Goal: Task Accomplishment & Management: Use online tool/utility

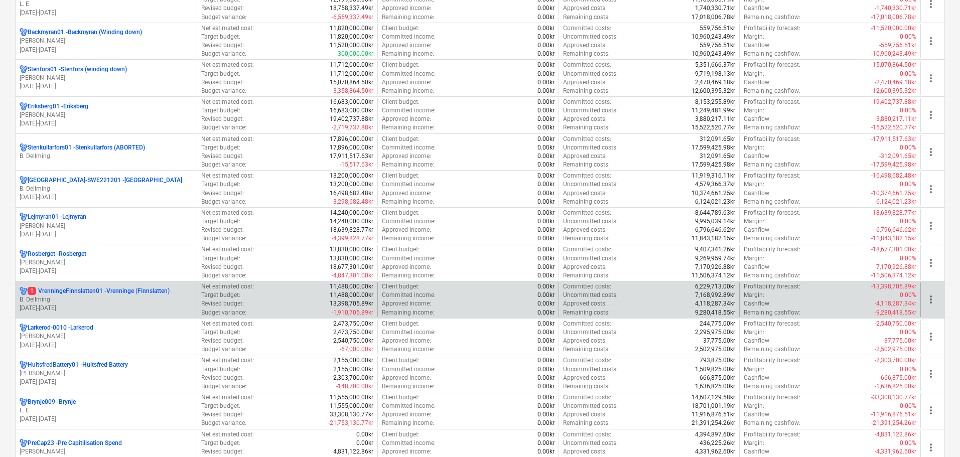
scroll to position [201, 0]
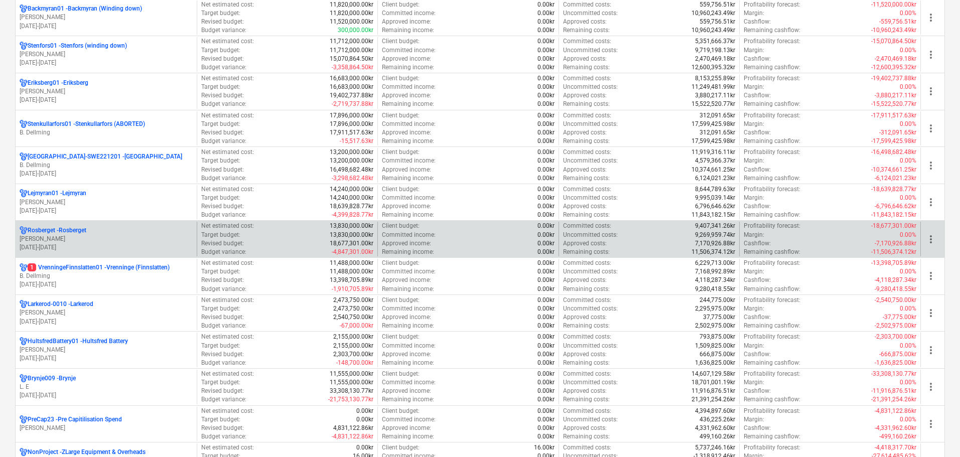
click at [83, 237] on p "[PERSON_NAME]" at bounding box center [106, 239] width 173 height 9
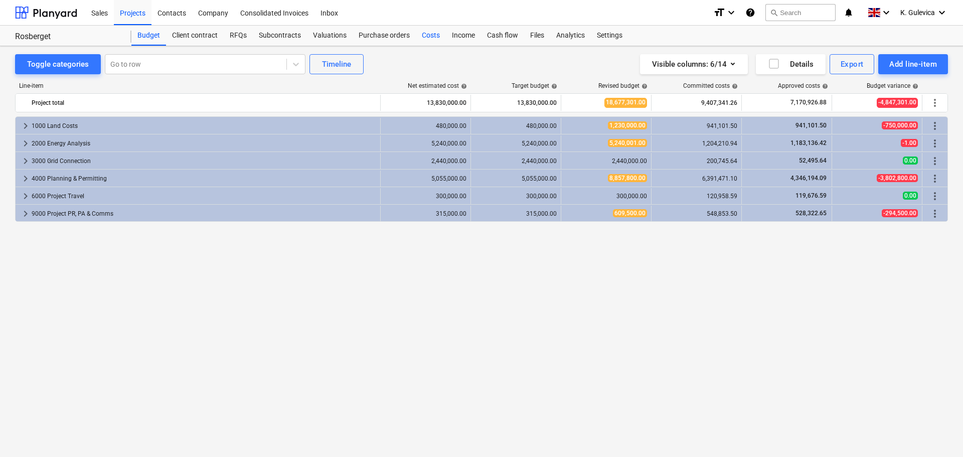
click at [430, 34] on div "Costs" at bounding box center [431, 36] width 30 height 20
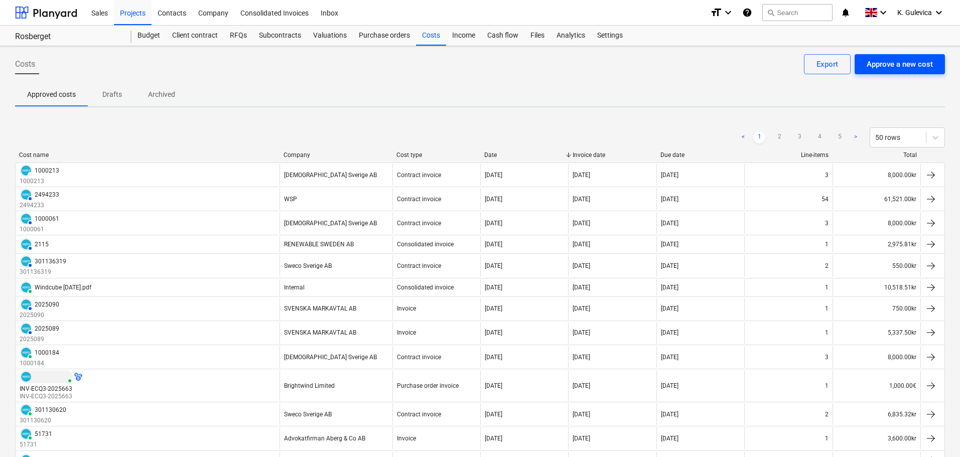
click at [900, 66] on div "Approve a new cost" at bounding box center [899, 64] width 66 height 13
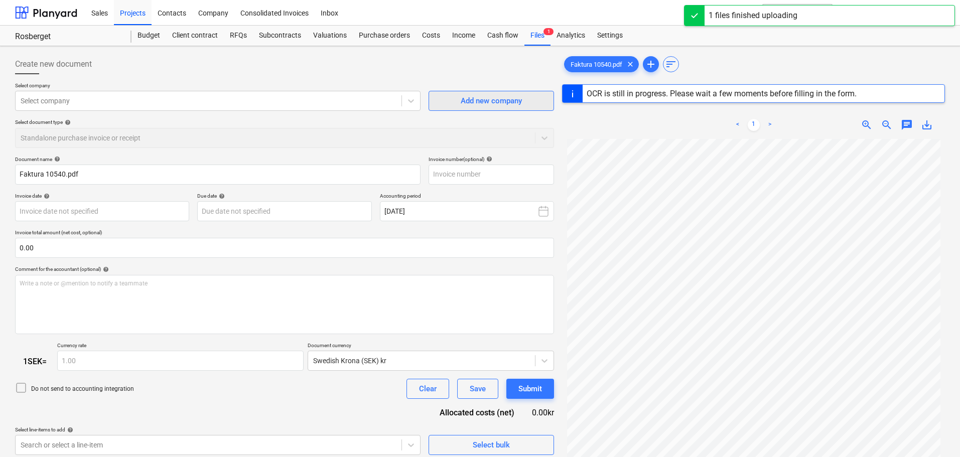
click at [505, 103] on div "Add new company" at bounding box center [491, 100] width 61 height 13
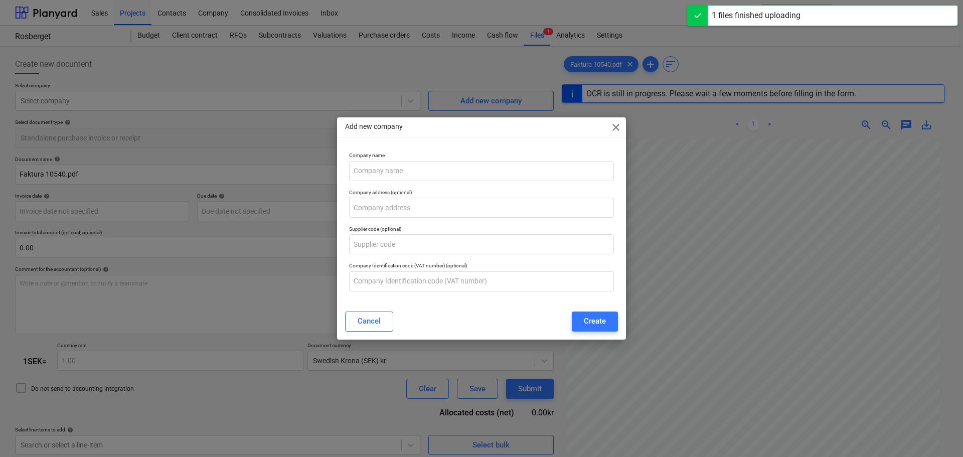
type input "10540"
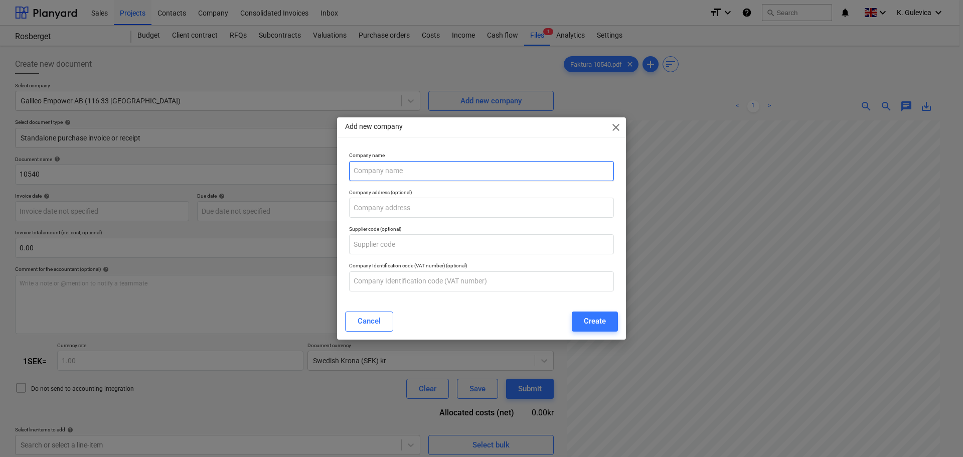
click at [401, 168] on input "text" at bounding box center [481, 171] width 265 height 20
paste input "GAGNEFSBLADET [PERSON_NAME]"
click at [457, 170] on input "GAGNEFSBLADET [PERSON_NAME]" at bounding box center [481, 171] width 265 height 20
click at [467, 171] on input "GAGNEFSBLADET [PERSON_NAME]" at bounding box center [481, 171] width 265 height 20
type input "GAGNEFSBLADET [PERSON_NAME]"
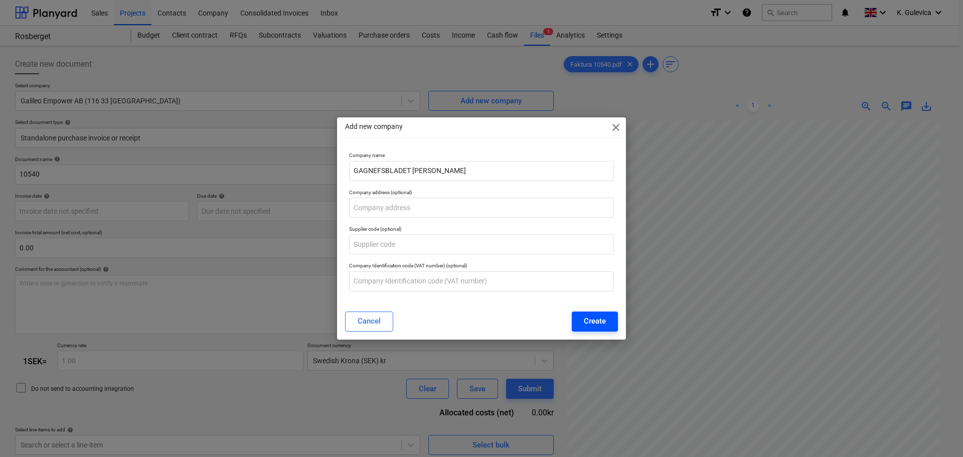
click at [594, 319] on div "Create" at bounding box center [595, 321] width 22 height 13
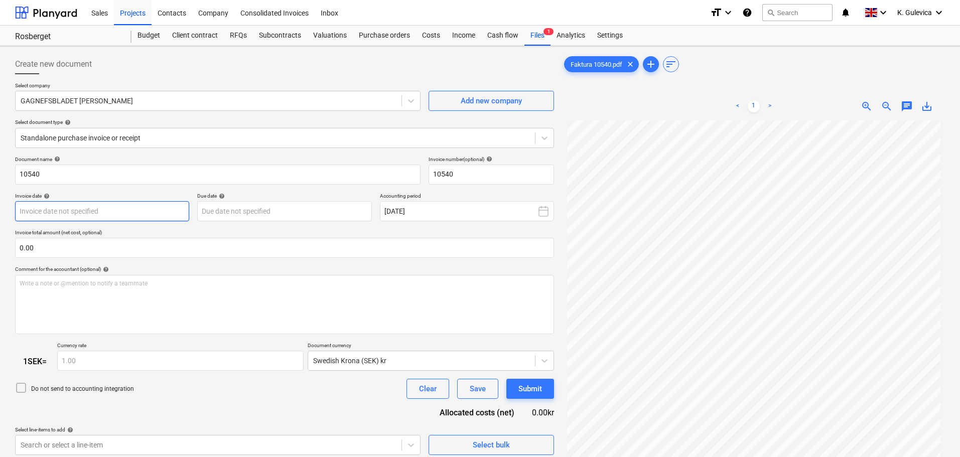
click at [126, 206] on body "Sales Projects Contacts Company Consolidated Invoices Inbox format_size keyboar…" at bounding box center [480, 228] width 960 height 457
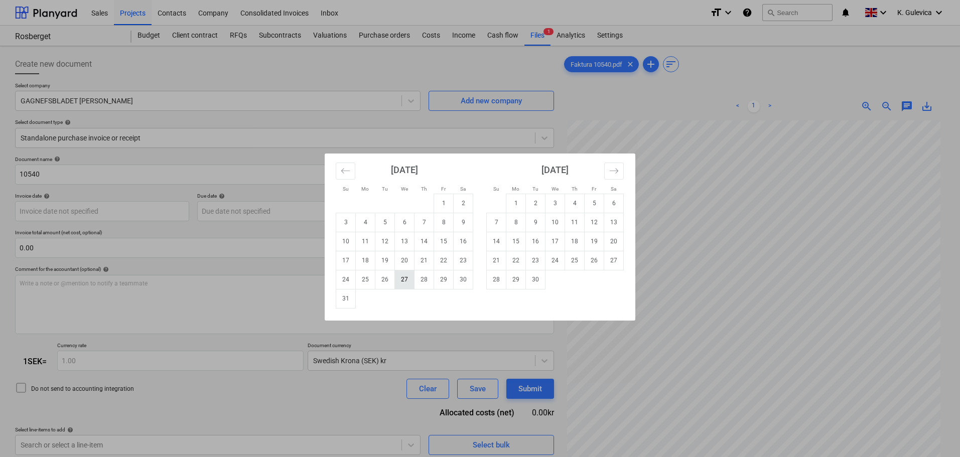
drag, startPoint x: 402, startPoint y: 281, endPoint x: 420, endPoint y: 282, distance: 18.1
click at [402, 281] on td "27" at bounding box center [405, 279] width 20 height 19
type input "[DATE]"
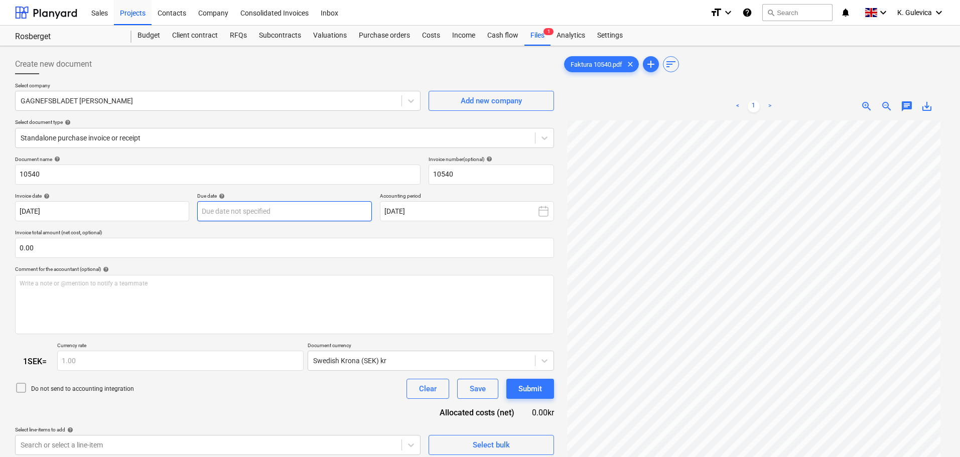
click at [228, 212] on body "Sales Projects Contacts Company Consolidated Invoices Inbox format_size keyboar…" at bounding box center [480, 228] width 960 height 457
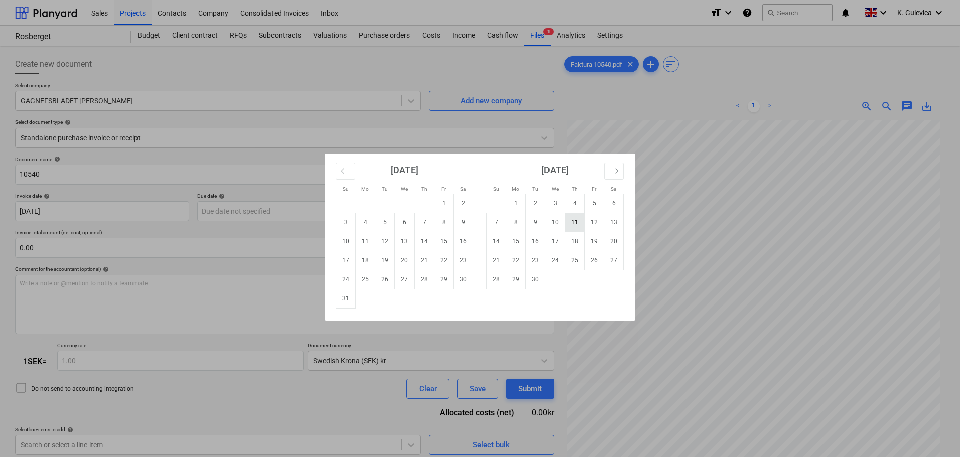
click at [572, 224] on td "11" at bounding box center [575, 222] width 20 height 19
type input "[DATE]"
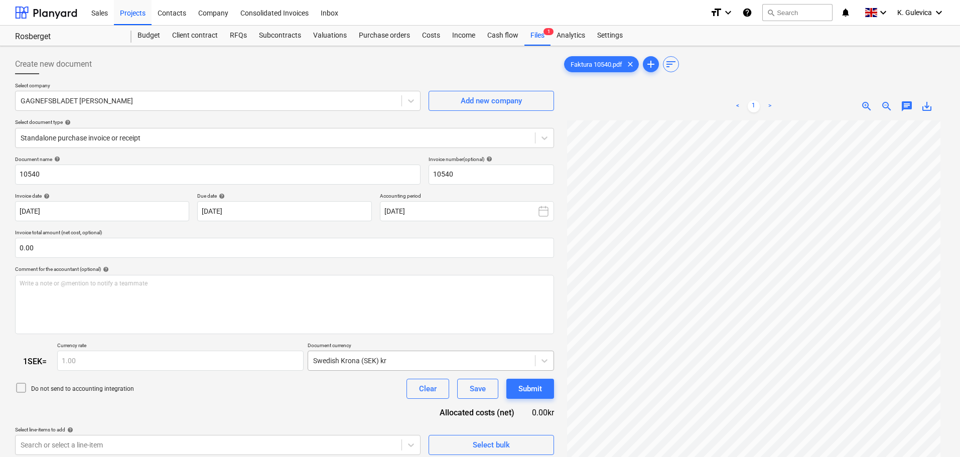
scroll to position [100, 0]
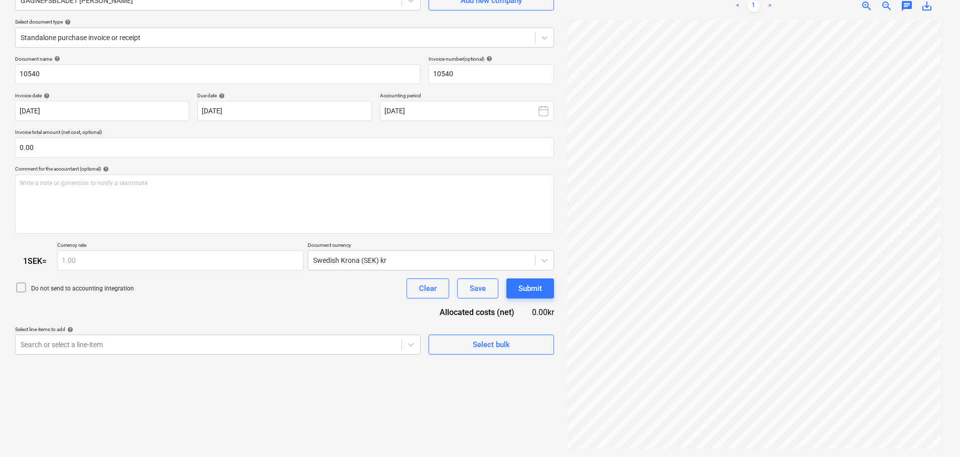
click at [243, 334] on p "Select line-items to add help" at bounding box center [217, 330] width 405 height 9
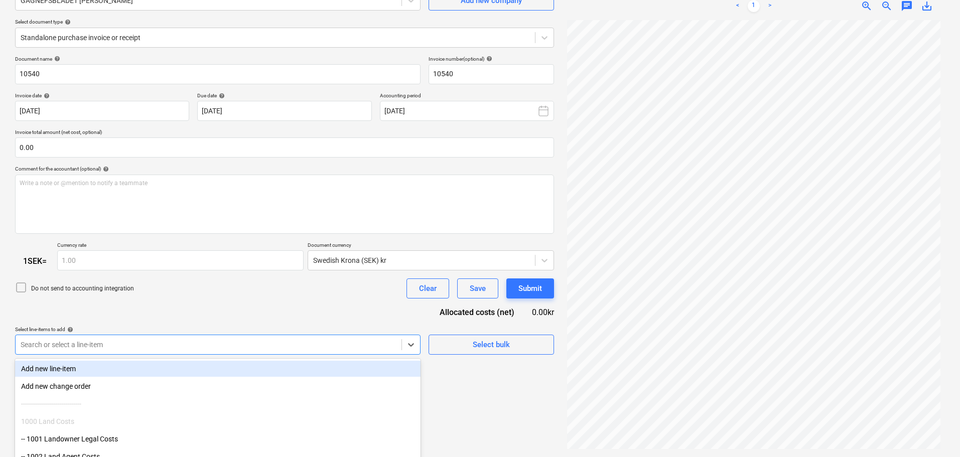
click at [242, 344] on body "Sales Projects Contacts Company Consolidated Invoices Inbox format_size keyboar…" at bounding box center [480, 128] width 960 height 457
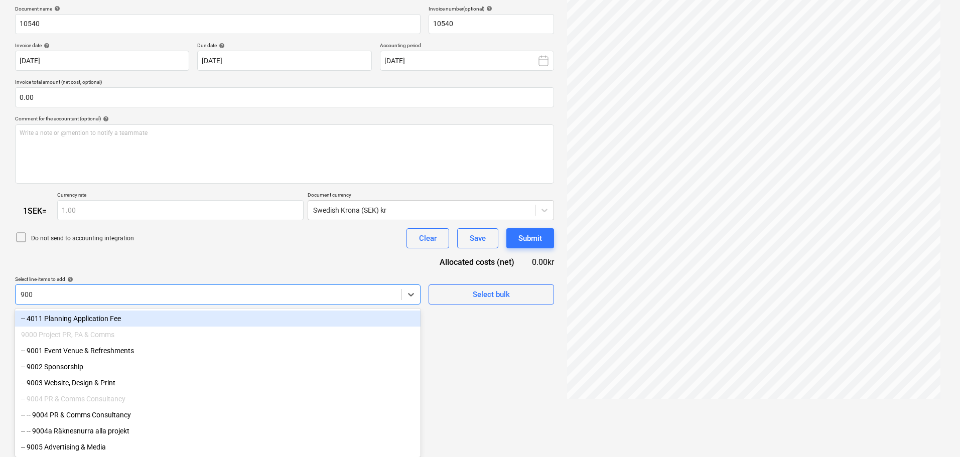
type input "9005"
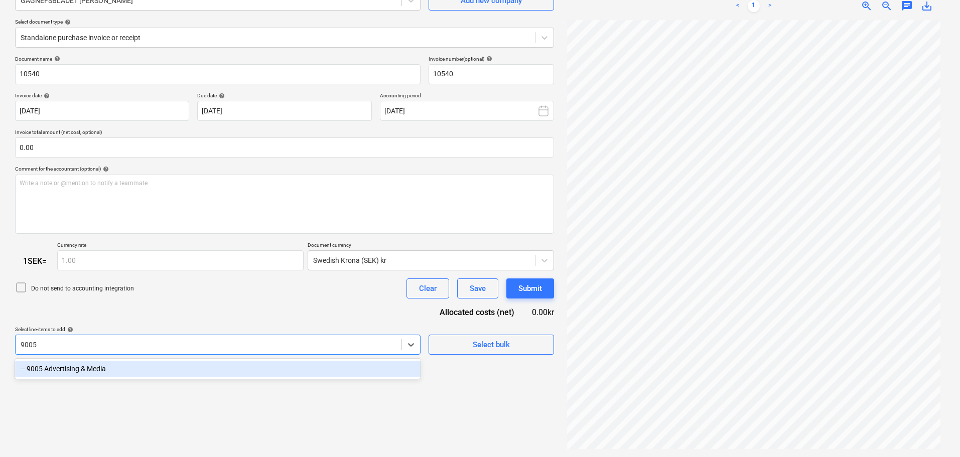
click at [213, 367] on div "-- 9005 Advertising & Media" at bounding box center [217, 369] width 405 height 16
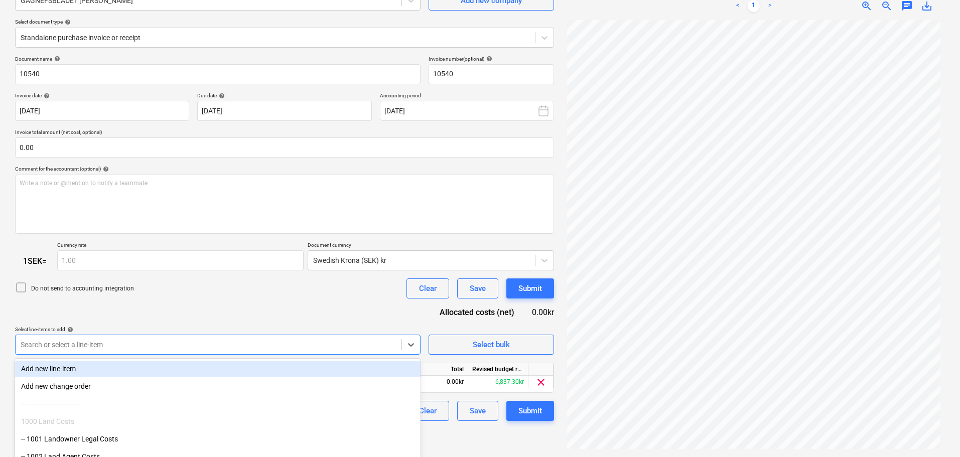
click at [221, 317] on div "Document name help 10540 Invoice number (optional) help 10540 Invoice date help…" at bounding box center [284, 239] width 539 height 366
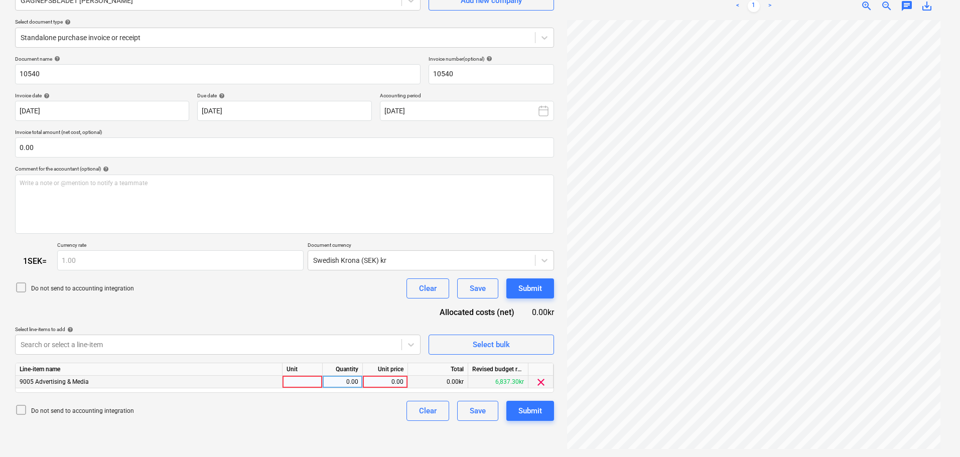
click at [403, 381] on div "0.00" at bounding box center [385, 382] width 37 height 13
type input "2717"
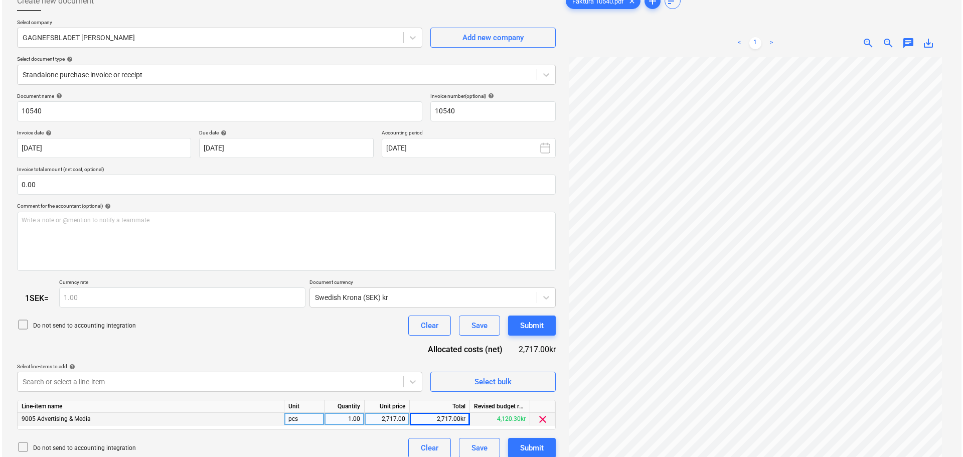
scroll to position [100, 0]
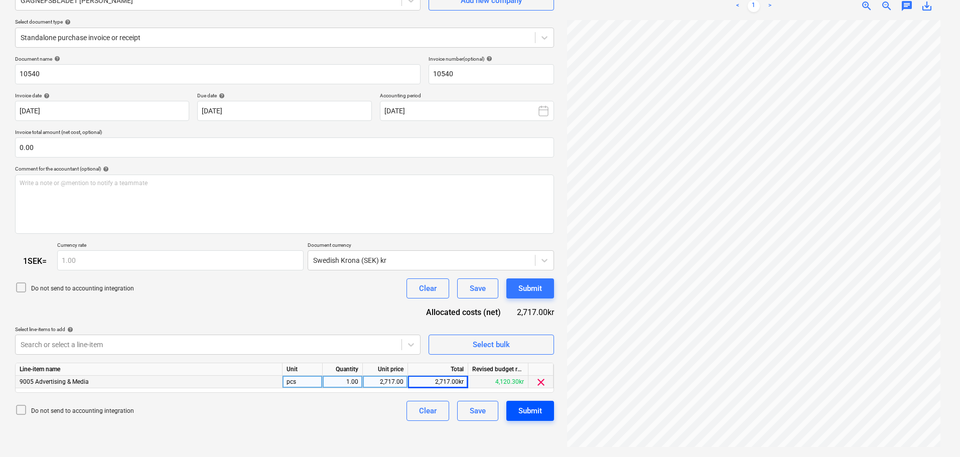
click at [535, 412] on div "Submit" at bounding box center [530, 410] width 24 height 13
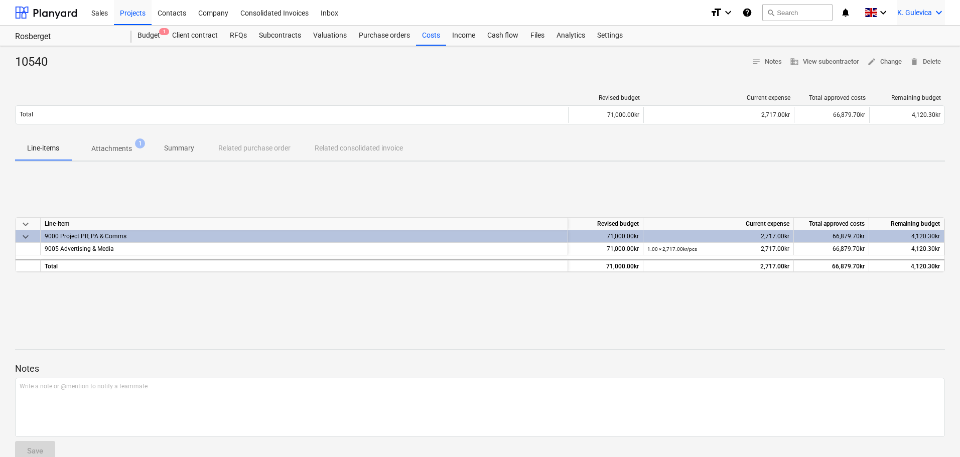
click at [921, 14] on span "K. Gulevica" at bounding box center [914, 13] width 35 height 8
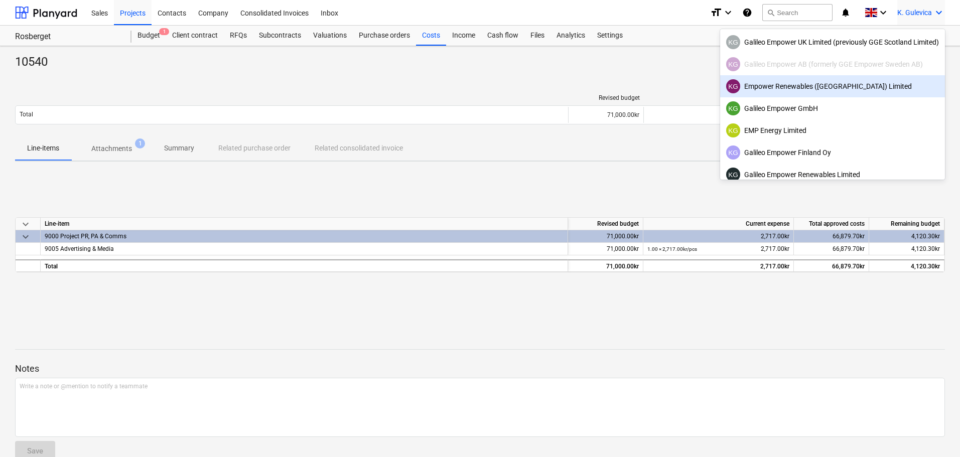
click at [776, 84] on div "KG Empower Renewables ([GEOGRAPHIC_DATA]) Limited" at bounding box center [832, 86] width 213 height 14
